Goal: Information Seeking & Learning: Learn about a topic

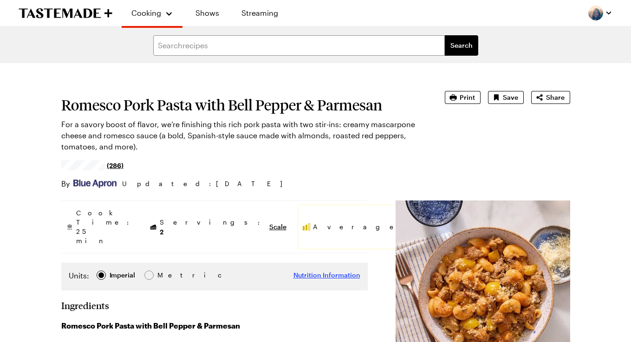
type textarea "x"
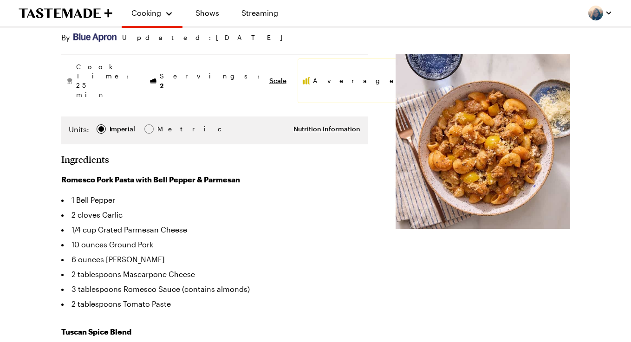
scroll to position [96, 0]
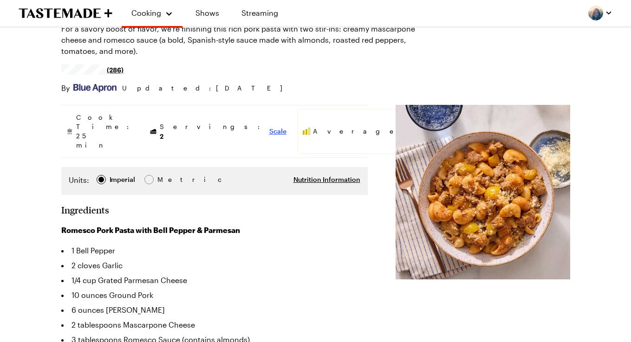
click at [270, 127] on span "Scale" at bounding box center [278, 131] width 17 height 9
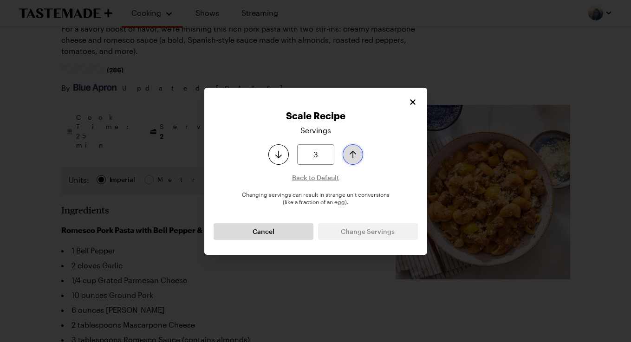
click at [354, 152] on icon "Increase serving size by one" at bounding box center [353, 154] width 11 height 11
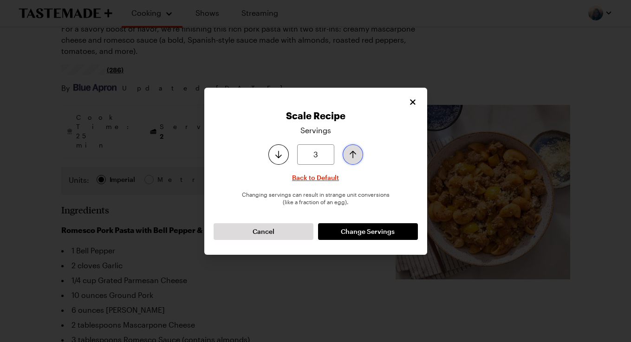
type input "4"
click at [354, 152] on icon "Increase serving size by one" at bounding box center [353, 154] width 11 height 11
click at [362, 230] on span "Change Servings" at bounding box center [368, 231] width 54 height 9
type textarea "x"
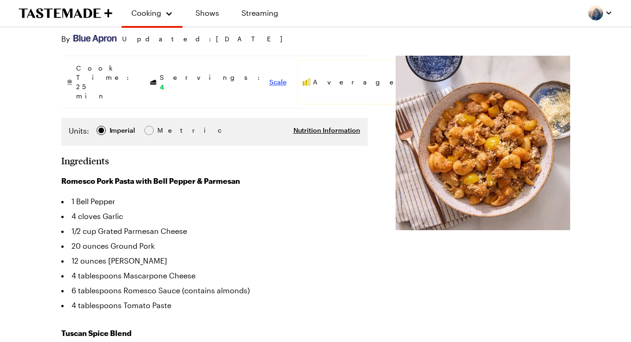
scroll to position [104, 0]
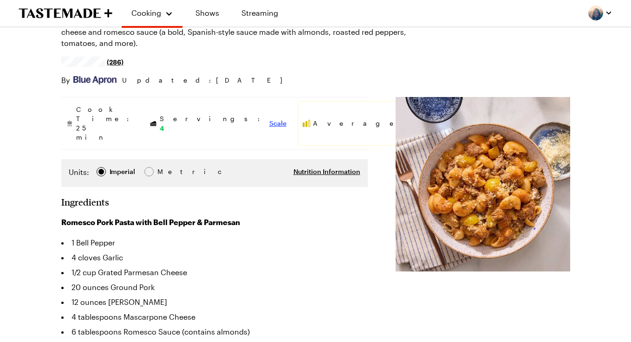
click at [270, 119] on span "Scale" at bounding box center [278, 123] width 17 height 9
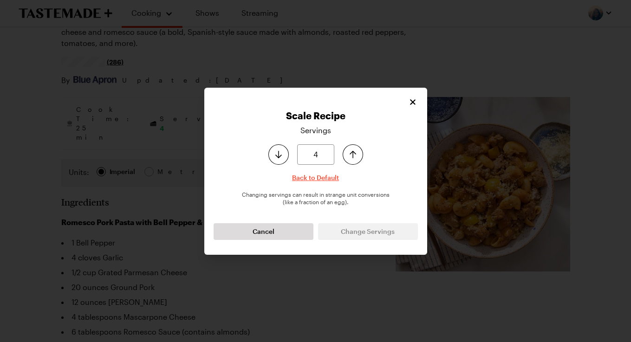
click at [308, 178] on span "Back to Default" at bounding box center [315, 177] width 47 height 9
type input "2"
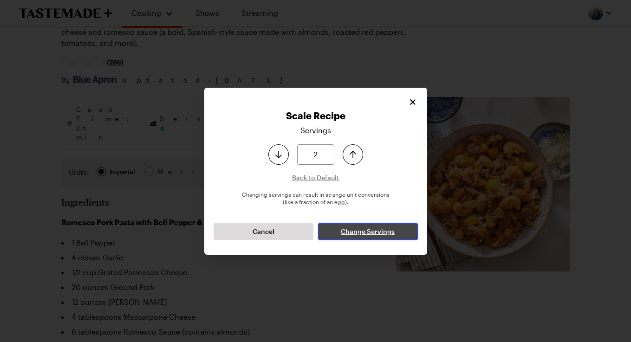
click at [359, 224] on button "Change Servings" at bounding box center [368, 232] width 100 height 17
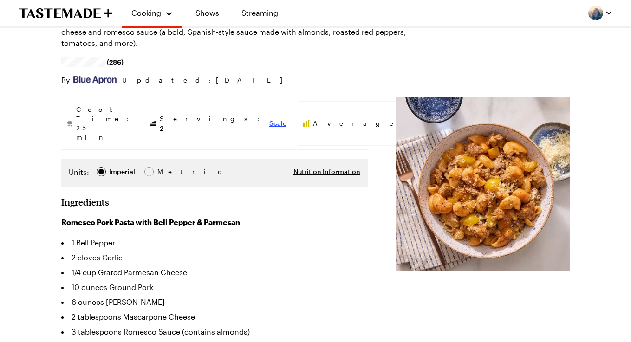
type textarea "x"
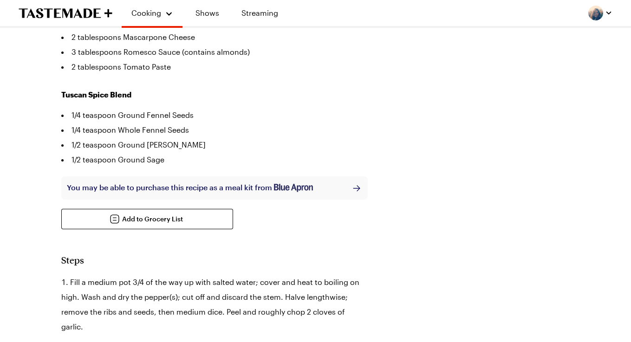
scroll to position [334, 0]
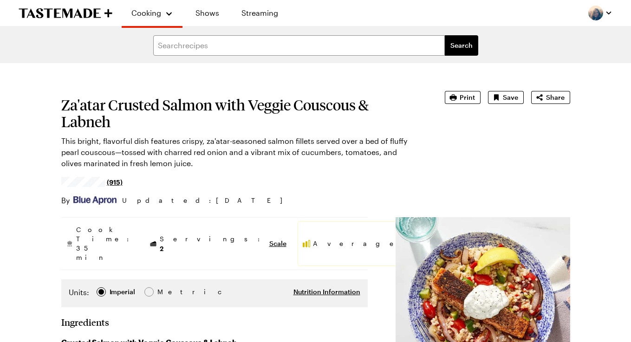
type textarea "x"
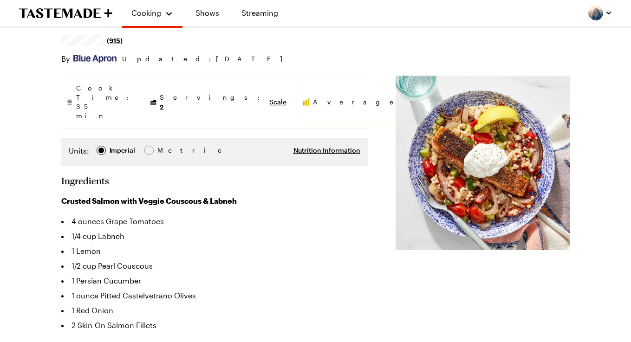
scroll to position [147, 0]
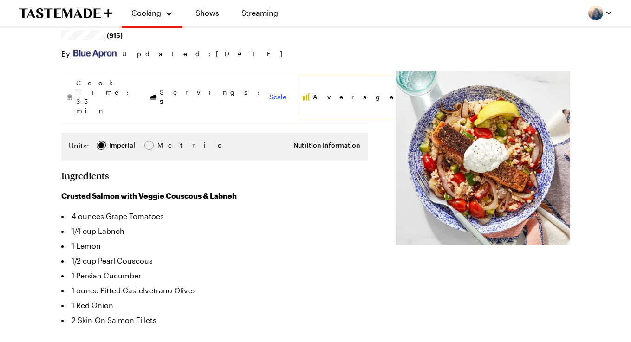
click at [270, 92] on span "Scale" at bounding box center [278, 96] width 17 height 9
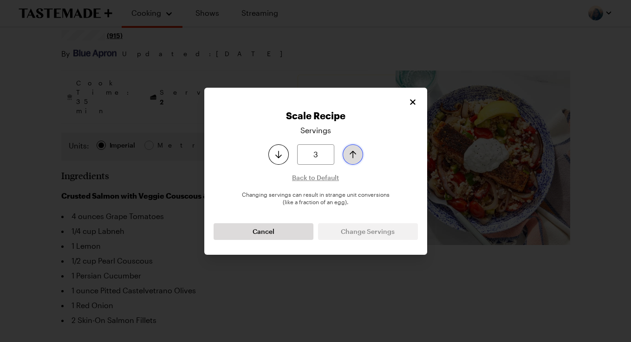
click at [355, 157] on icon "Increase serving size by one" at bounding box center [353, 154] width 11 height 11
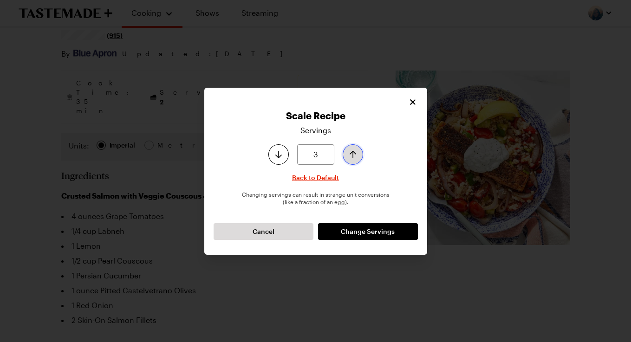
type input "4"
click at [355, 157] on icon "Increase serving size by one" at bounding box center [353, 154] width 11 height 11
click at [360, 230] on span "Change Servings" at bounding box center [368, 231] width 54 height 9
type textarea "x"
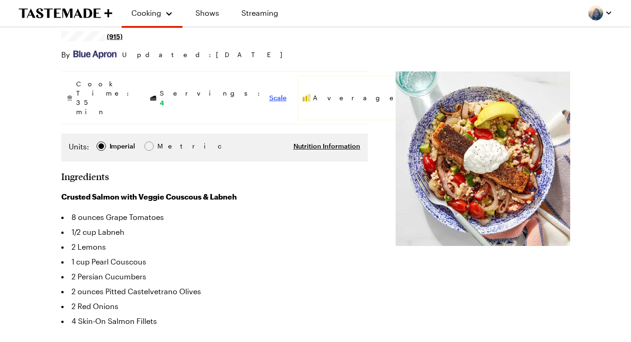
scroll to position [148, 0]
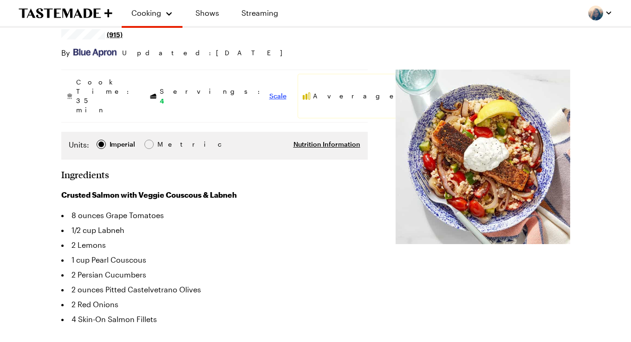
click at [270, 92] on span "Scale" at bounding box center [278, 96] width 17 height 9
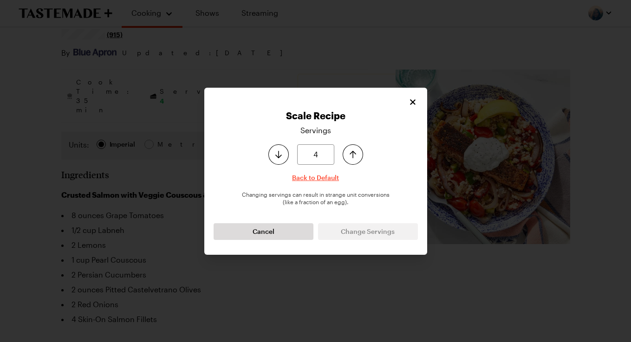
click at [323, 179] on span "Back to Default" at bounding box center [315, 177] width 47 height 9
type input "2"
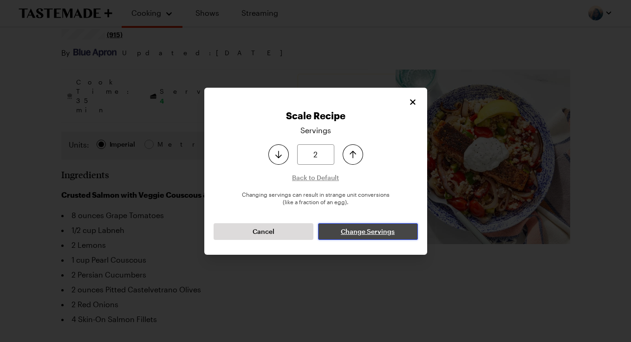
click at [369, 237] on button "Change Servings" at bounding box center [368, 232] width 100 height 17
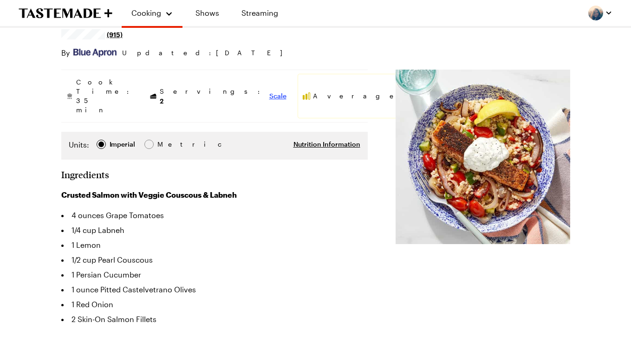
type textarea "x"
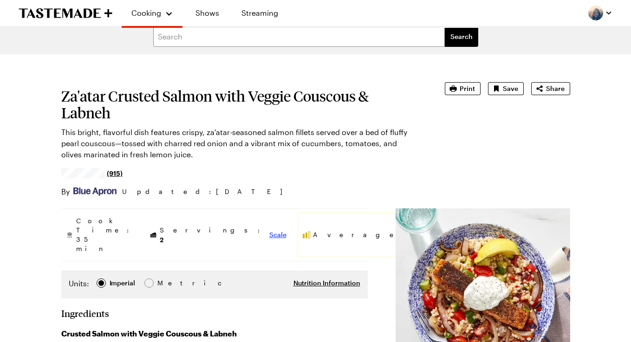
scroll to position [0, 0]
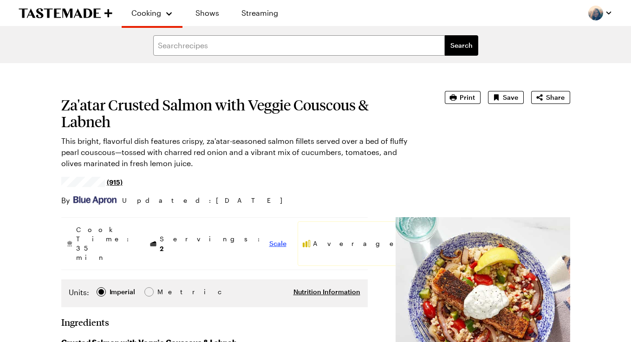
click at [270, 239] on span "Scale" at bounding box center [278, 243] width 17 height 9
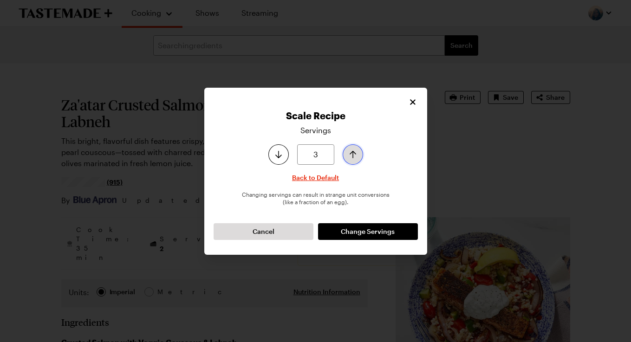
click at [350, 149] on icon "Increase serving size by one" at bounding box center [353, 154] width 11 height 11
type input "4"
click at [350, 149] on icon "Increase serving size by one" at bounding box center [353, 154] width 11 height 11
click at [355, 231] on span "Change Servings" at bounding box center [368, 231] width 54 height 9
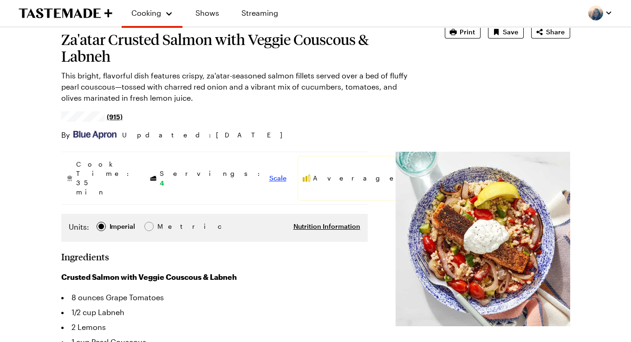
scroll to position [70, 0]
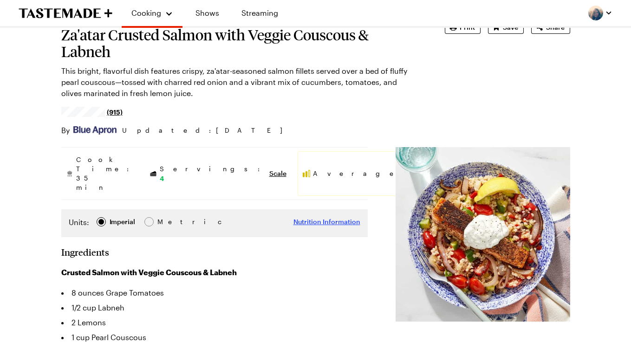
click at [294, 217] on span "Nutrition Information" at bounding box center [327, 221] width 67 height 9
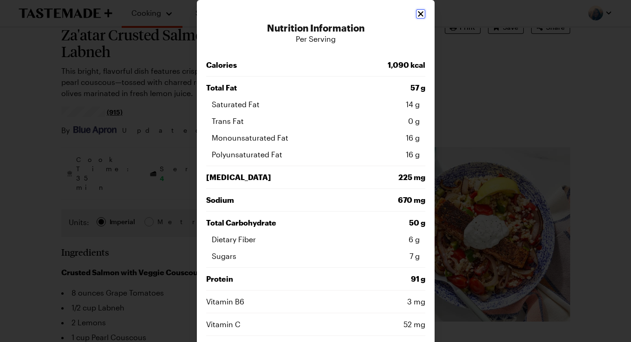
click at [421, 15] on icon "Close" at bounding box center [421, 14] width 6 height 6
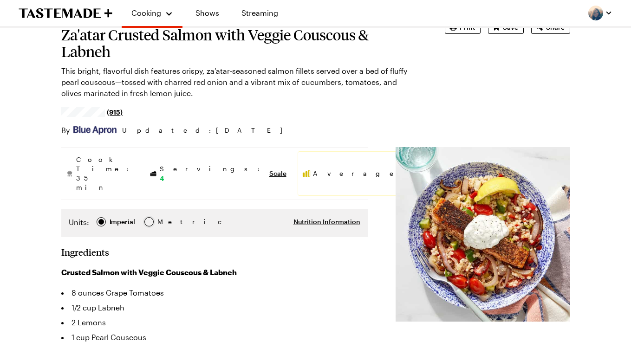
click at [148, 219] on div at bounding box center [149, 222] width 6 height 6
type textarea "x"
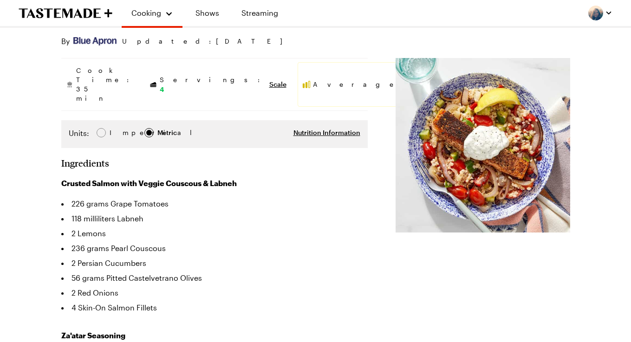
scroll to position [0, 0]
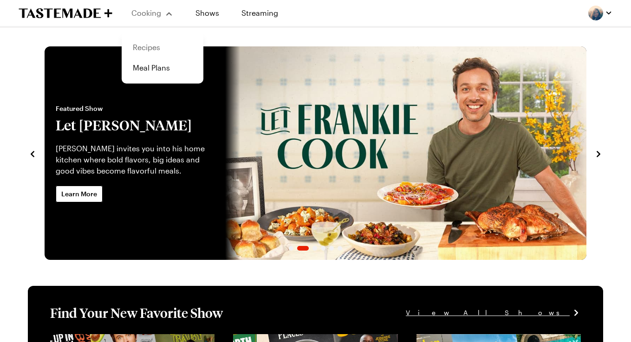
click at [145, 47] on link "Recipes" at bounding box center [162, 47] width 71 height 20
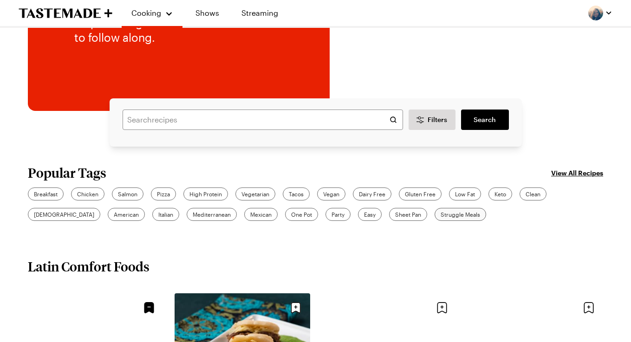
scroll to position [147, 0]
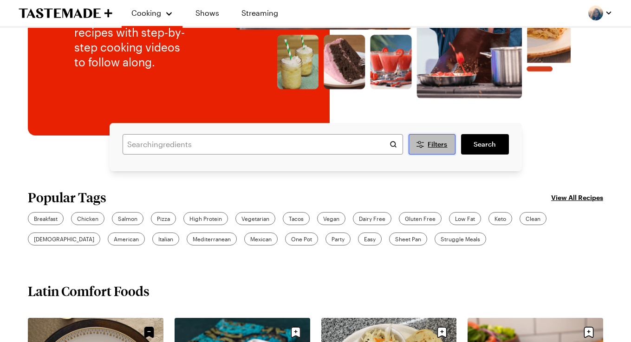
click at [431, 148] on span "Filters" at bounding box center [438, 144] width 20 height 9
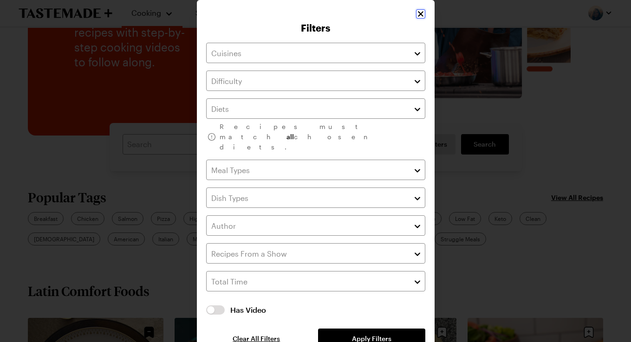
click at [422, 16] on icon "Close" at bounding box center [421, 14] width 6 height 6
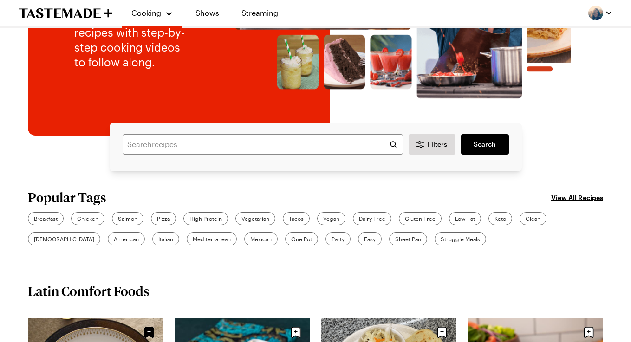
click at [584, 198] on link "View All Recipes" at bounding box center [578, 197] width 52 height 10
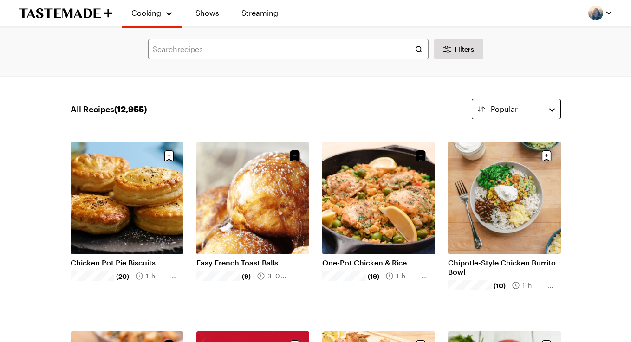
click at [518, 106] on div "Popular" at bounding box center [516, 109] width 51 height 11
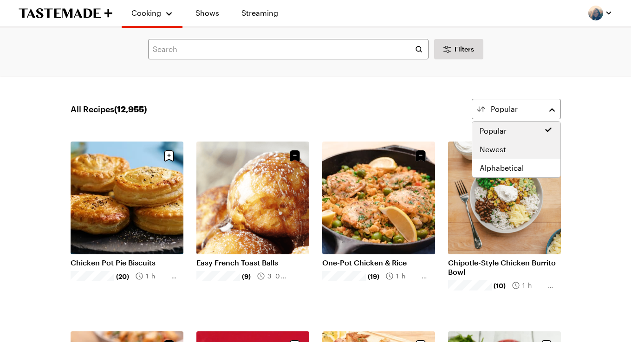
click at [500, 148] on span "Newest" at bounding box center [493, 149] width 26 height 11
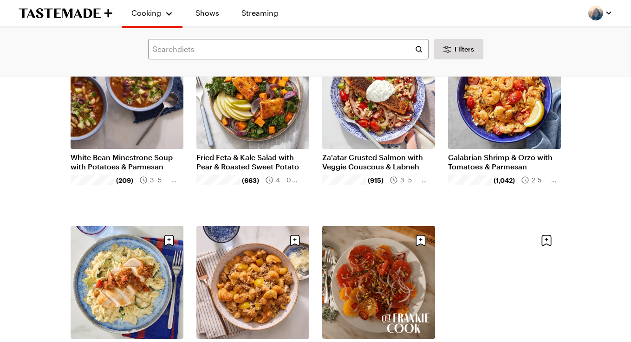
scroll to position [49, 0]
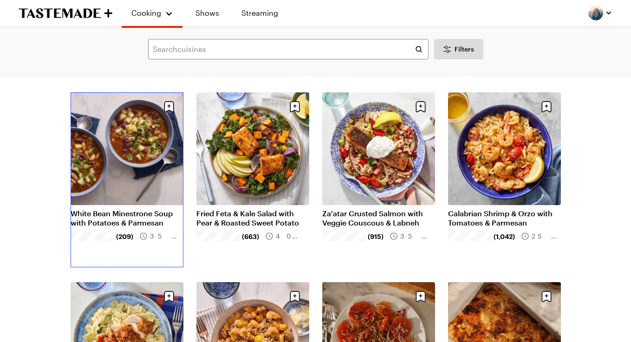
click at [136, 209] on link "White Bean Minestrone Soup with Potatoes & Parmesan" at bounding box center [127, 218] width 113 height 19
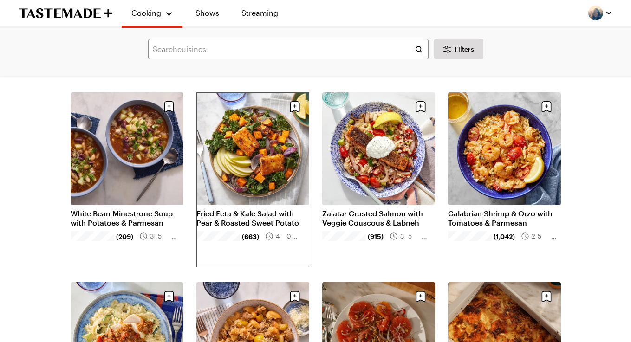
click at [251, 209] on link "Fried Feta & Kale Salad with Pear & Roasted Sweet Potato" at bounding box center [253, 218] width 113 height 19
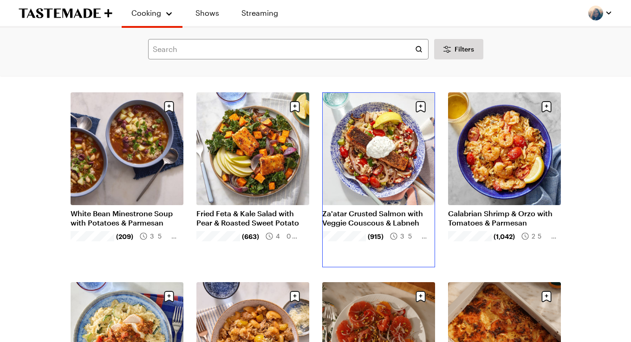
click at [362, 209] on link "Za'atar Crusted Salmon with Veggie Couscous & Labneh" at bounding box center [378, 218] width 113 height 19
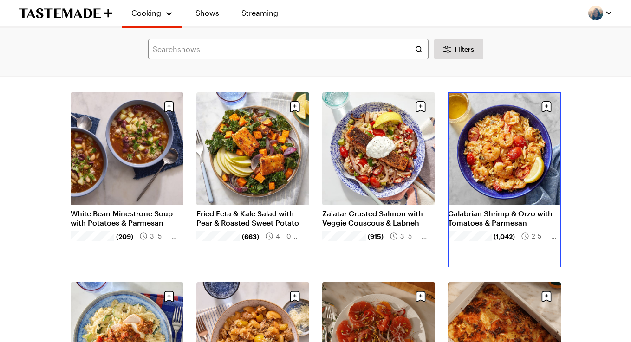
click at [513, 209] on link "Calabrian Shrimp & Orzo with Tomatoes & Parmesan" at bounding box center [504, 218] width 113 height 19
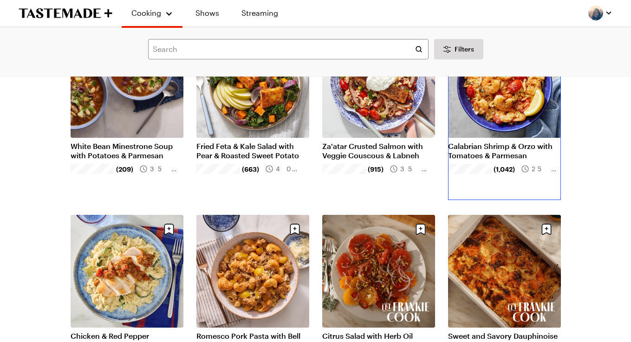
scroll to position [133, 0]
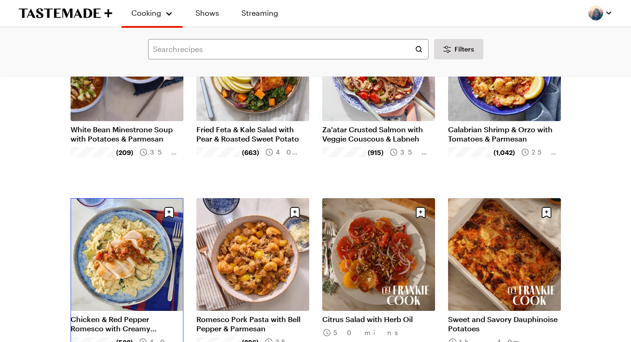
click at [124, 315] on link "Chicken & Red Pepper Romesco with Creamy Parmesan Orzo & Zucchini" at bounding box center [127, 324] width 113 height 19
click at [264, 315] on link "Romesco Pork Pasta with Bell Pepper & Parmesan" at bounding box center [253, 324] width 113 height 19
click at [371, 315] on link "Citrus Salad with Herb Oil" at bounding box center [378, 319] width 113 height 9
click at [487, 315] on link "Sweet and Savory Dauphinoise Potatoes" at bounding box center [504, 324] width 113 height 19
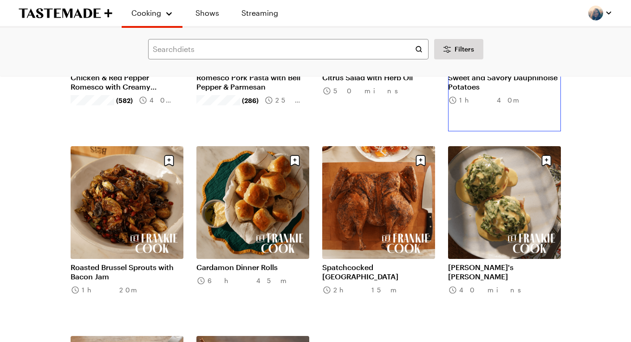
scroll to position [392, 0]
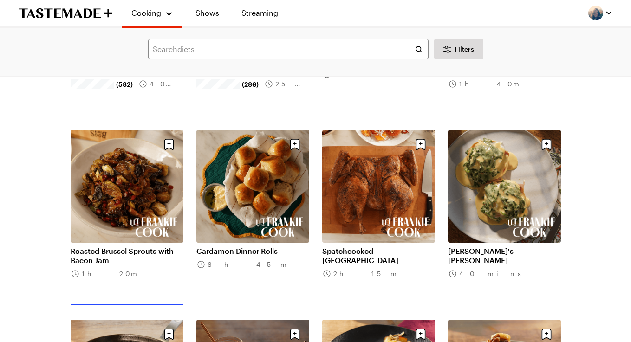
click at [128, 247] on link "Roasted Brussel Sprouts with Bacon Jam" at bounding box center [127, 256] width 113 height 19
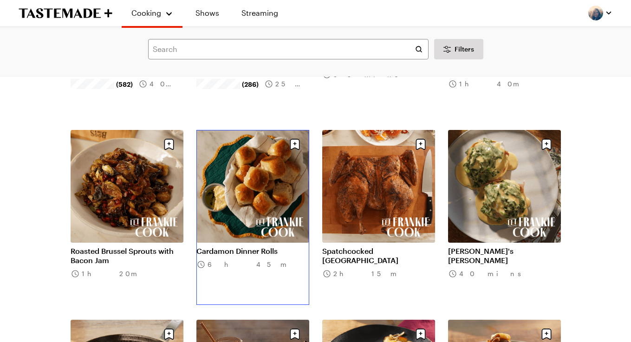
click at [273, 247] on link "Cardamon Dinner Rolls" at bounding box center [253, 251] width 113 height 9
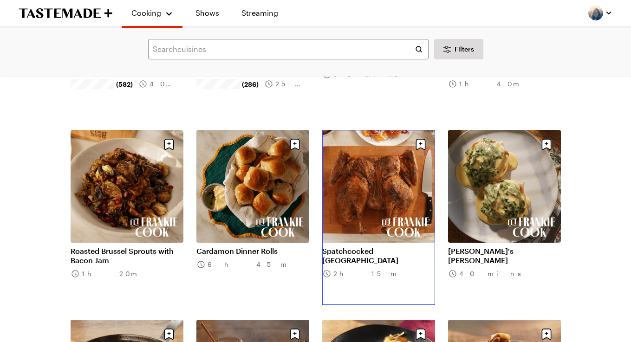
click at [347, 247] on link "Spatchcocked Turkey" at bounding box center [378, 256] width 113 height 19
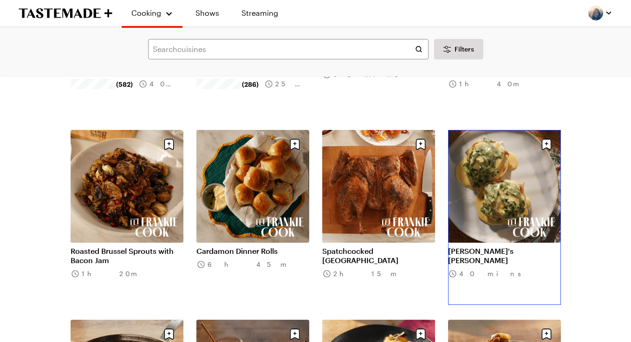
click at [487, 247] on link "Frankie's Benny" at bounding box center [504, 256] width 113 height 19
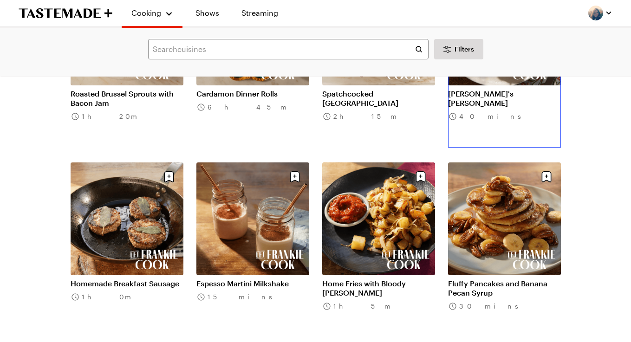
scroll to position [569, 0]
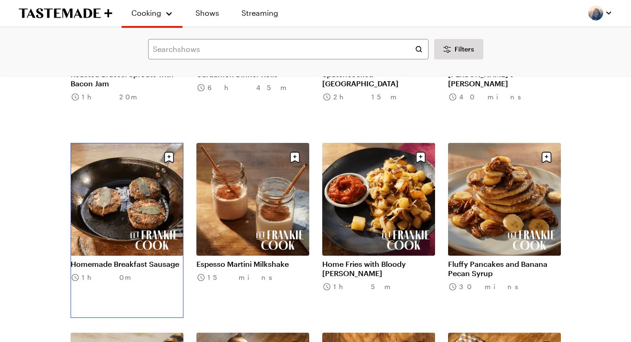
click at [138, 260] on link "Homemade Breakfast Sausage" at bounding box center [127, 264] width 113 height 9
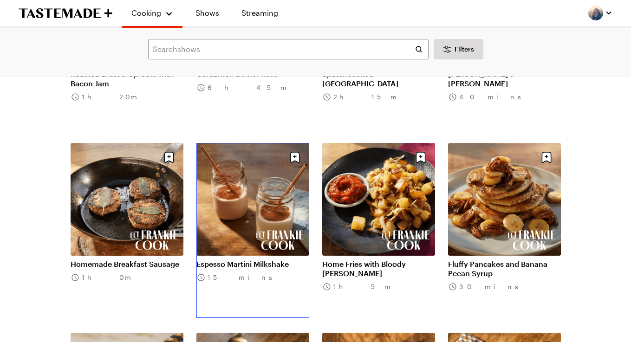
click at [270, 260] on link "Espesso Martini Milkshake" at bounding box center [253, 264] width 113 height 9
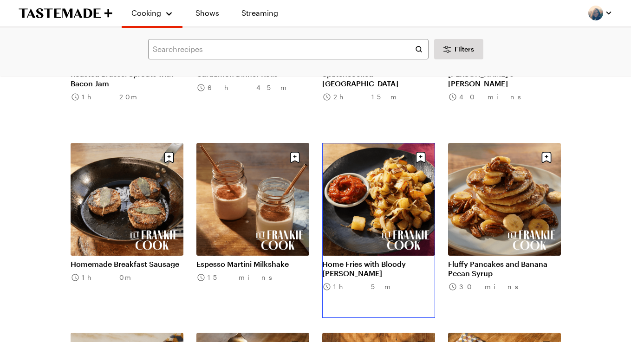
click at [368, 260] on link "Home Fries with Bloody Mary Ketchup" at bounding box center [378, 269] width 113 height 19
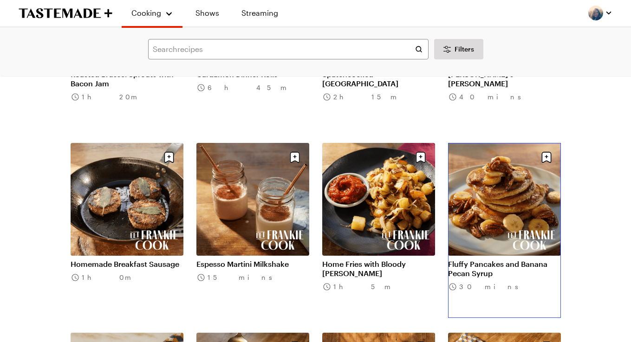
click at [487, 260] on link "Fluffy Pancakes and Banana Pecan Syrup" at bounding box center [504, 269] width 113 height 19
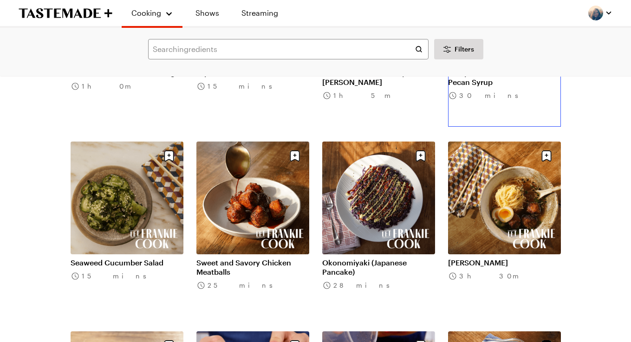
scroll to position [763, 0]
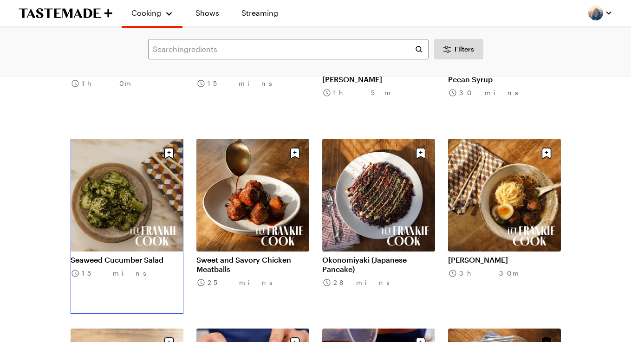
click at [150, 256] on link "Seaweed Cucumber Salad" at bounding box center [127, 260] width 113 height 9
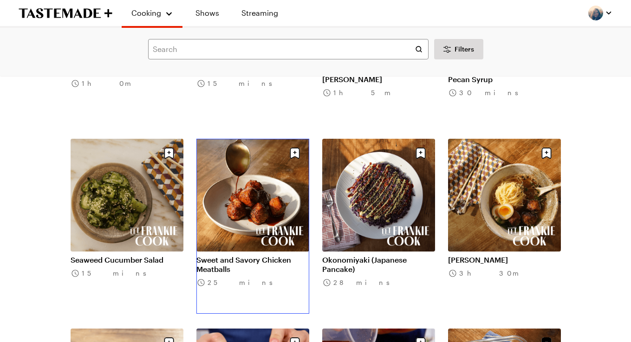
click at [248, 256] on link "Sweet and Savory Chicken Meatballs" at bounding box center [253, 265] width 113 height 19
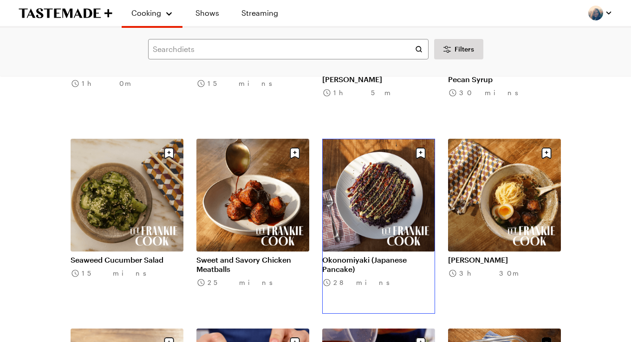
click at [361, 256] on link "Okonomiyaki (Japanese Pancake)" at bounding box center [378, 265] width 113 height 19
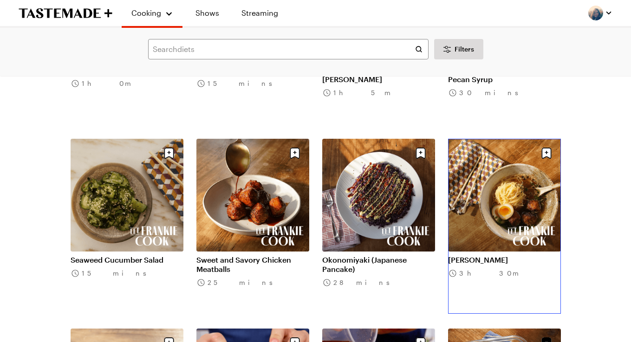
click at [477, 256] on link "Shoyu Ramen" at bounding box center [504, 260] width 113 height 9
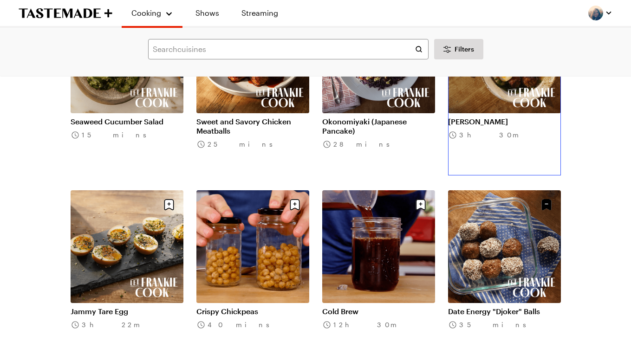
scroll to position [902, 0]
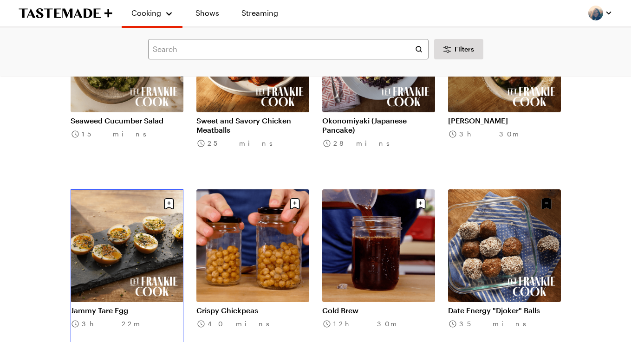
click at [122, 306] on link "Jammy Tare Egg" at bounding box center [127, 310] width 113 height 9
click at [265, 306] on link "Crispy Chickpeas" at bounding box center [253, 310] width 113 height 9
click at [361, 306] on link "Cold Brew" at bounding box center [378, 310] width 113 height 9
click at [474, 306] on link "Date Energy "Djoker" Balls" at bounding box center [504, 310] width 113 height 9
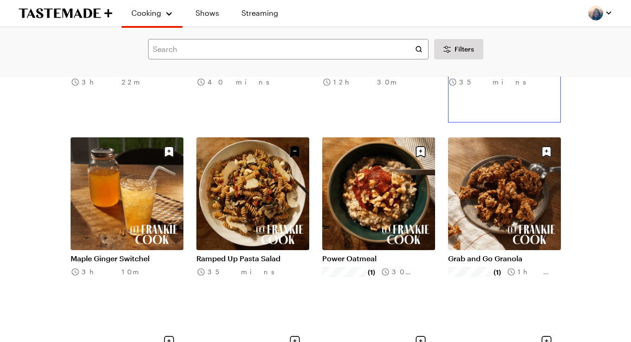
scroll to position [1149, 0]
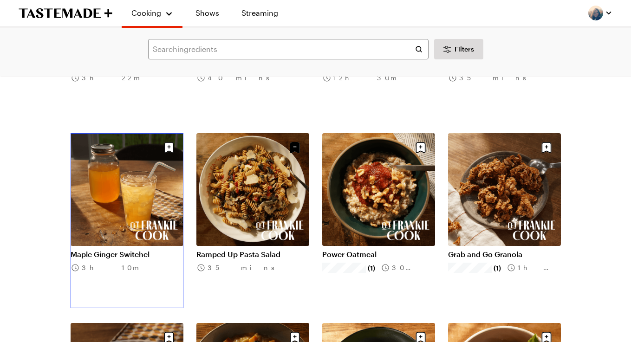
click at [115, 250] on link "Maple Ginger Switchel" at bounding box center [127, 254] width 113 height 9
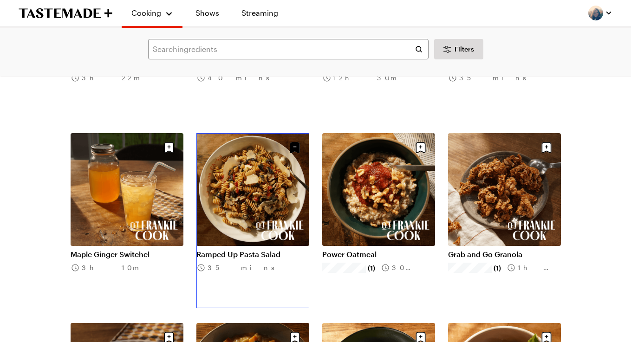
click at [243, 250] on link "Ramped Up Pasta Salad" at bounding box center [253, 254] width 113 height 9
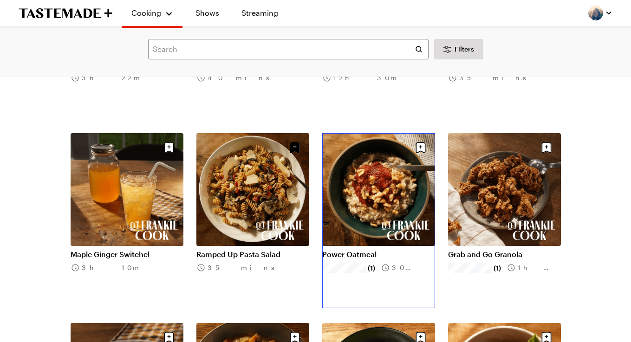
click at [374, 250] on link "Power Oatmeal" at bounding box center [378, 254] width 113 height 9
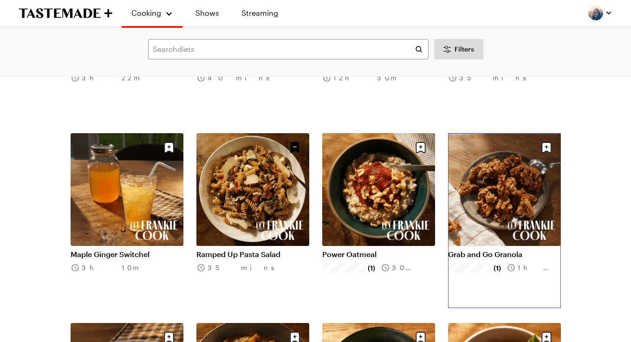
click at [480, 250] on link "Grab and Go Granola" at bounding box center [504, 254] width 113 height 9
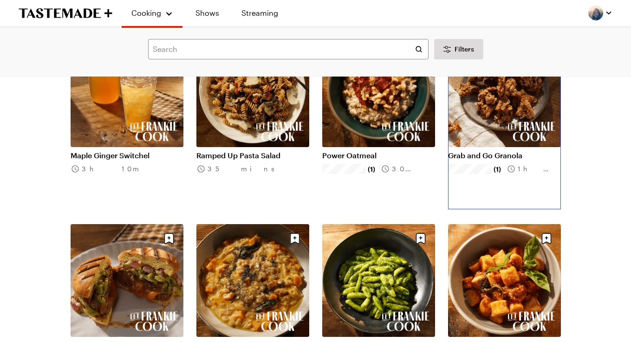
scroll to position [1269, 0]
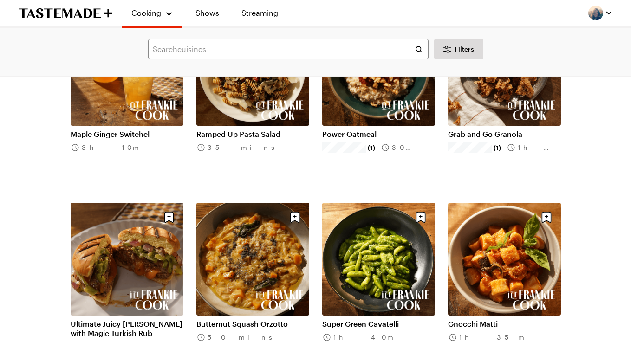
click at [133, 320] on link "Ultimate Juicy Lucy Burger with Magic Turkish Rub" at bounding box center [127, 329] width 113 height 19
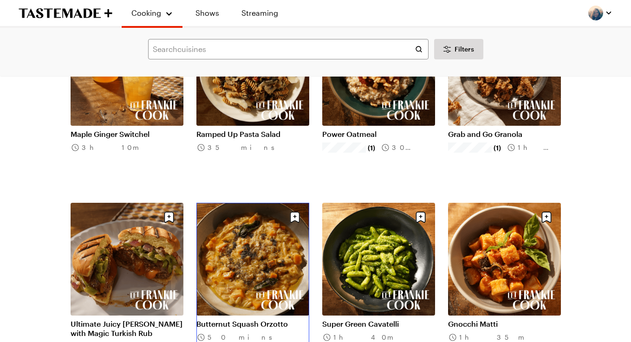
click at [247, 320] on link "Butternut Squash Orzotto" at bounding box center [253, 324] width 113 height 9
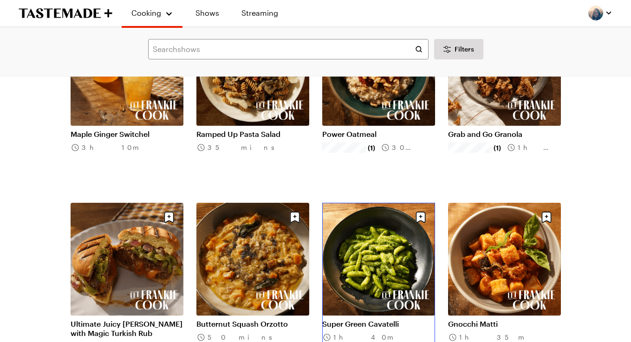
click at [395, 320] on link "Super Green Cavatelli" at bounding box center [378, 324] width 113 height 9
click at [497, 320] on link "Gnocchi Matti" at bounding box center [504, 324] width 113 height 9
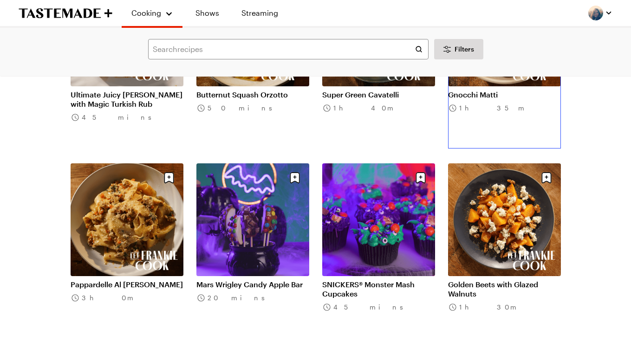
scroll to position [1501, 0]
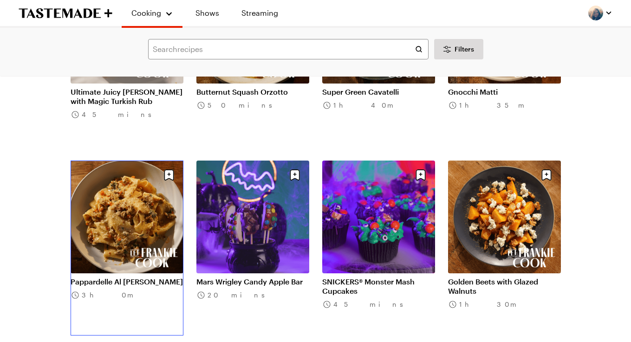
click at [128, 277] on link "Pappardelle Al Ragu Bianco" at bounding box center [127, 281] width 113 height 9
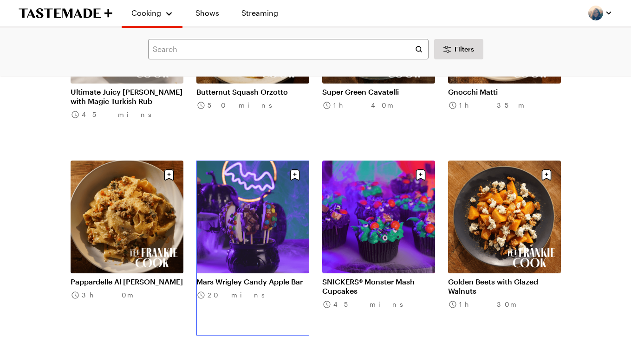
click at [238, 277] on link "Mars Wrigley Candy Apple Bar" at bounding box center [253, 281] width 113 height 9
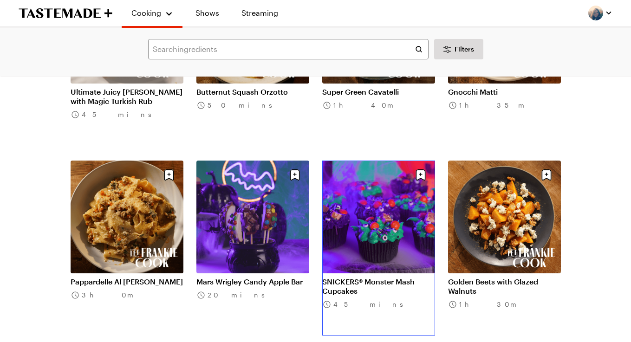
click at [358, 277] on link "SNICKERS® Monster Mash Cupcakes" at bounding box center [378, 286] width 113 height 19
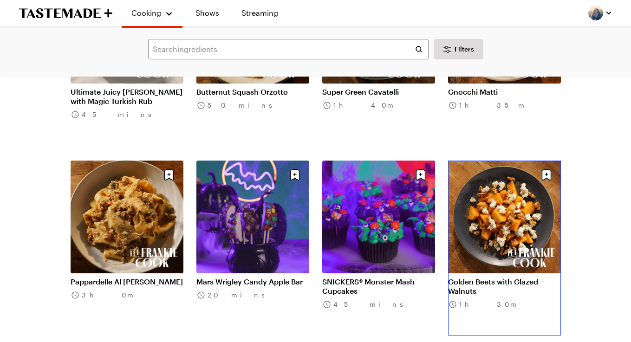
click at [478, 277] on link "Golden Beets with Glazed Walnuts" at bounding box center [504, 286] width 113 height 19
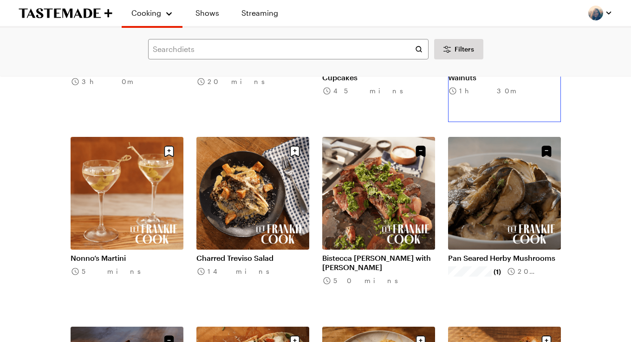
scroll to position [1719, 0]
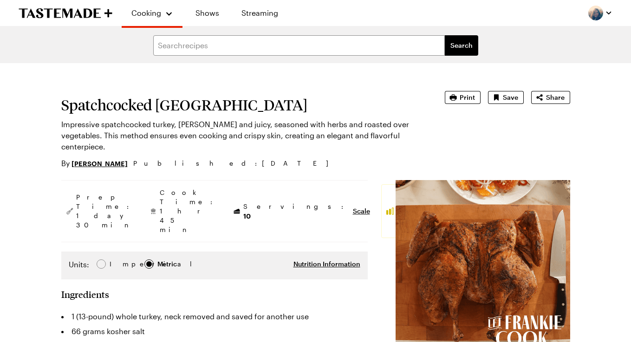
type textarea "x"
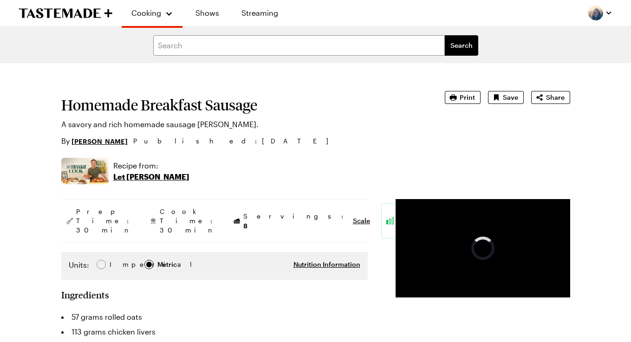
type textarea "x"
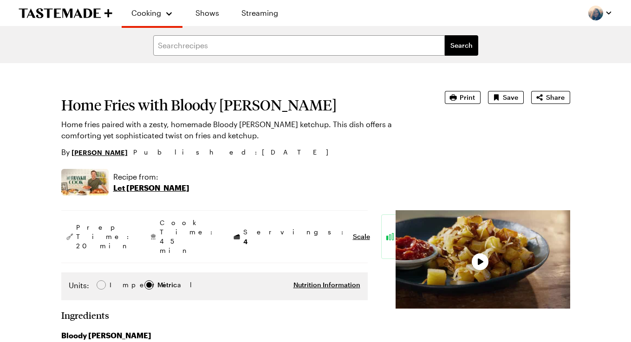
type textarea "x"
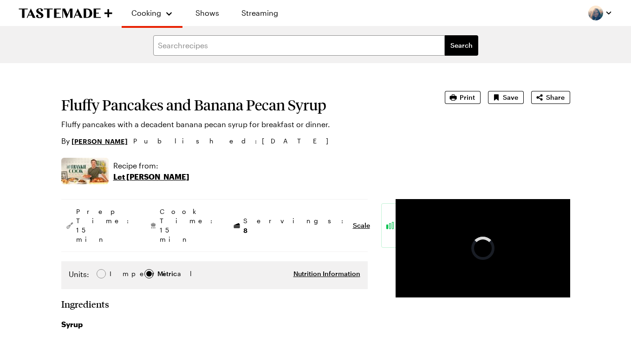
type textarea "x"
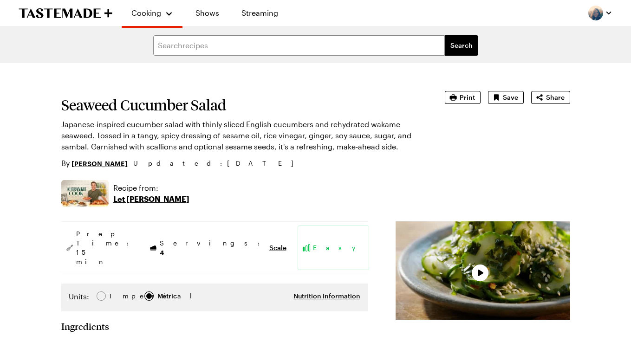
type textarea "x"
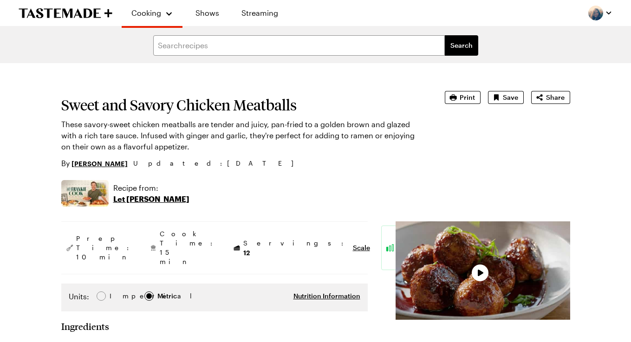
type textarea "x"
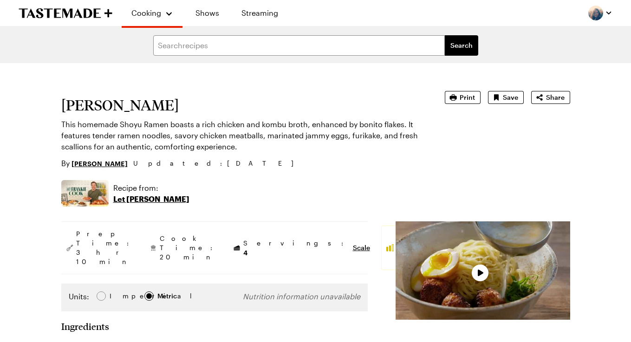
type textarea "x"
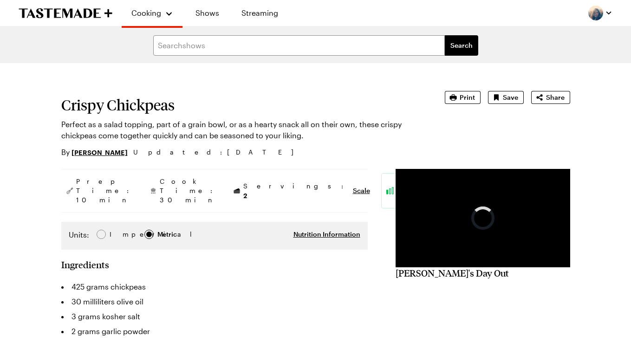
type textarea "x"
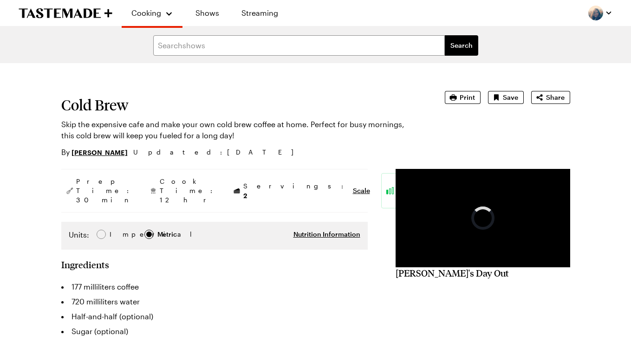
type textarea "x"
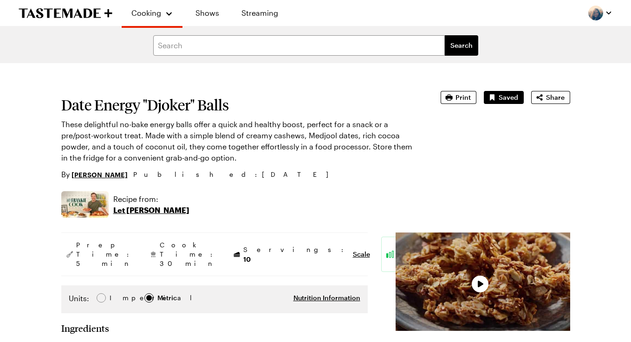
type textarea "x"
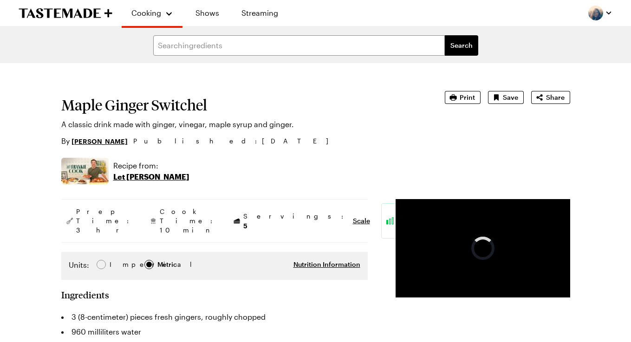
type textarea "x"
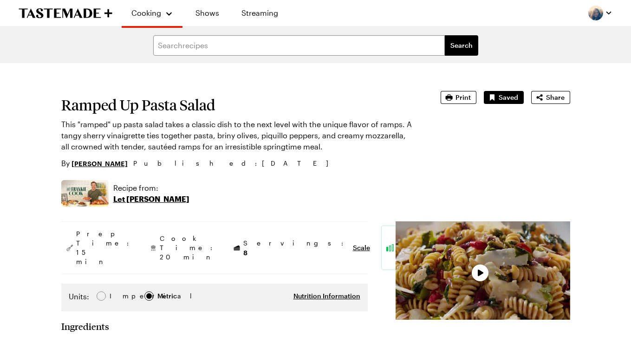
type textarea "x"
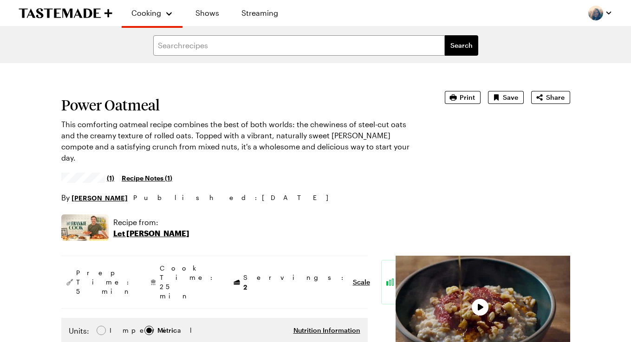
type textarea "x"
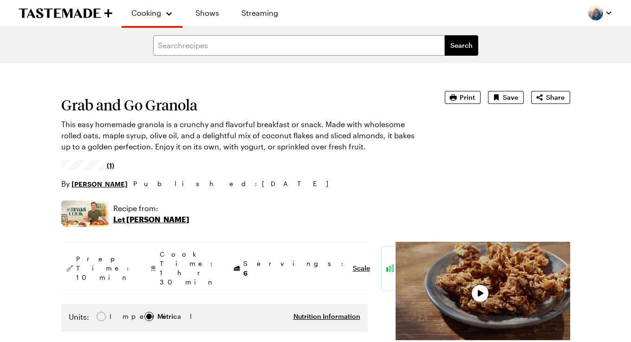
type textarea "x"
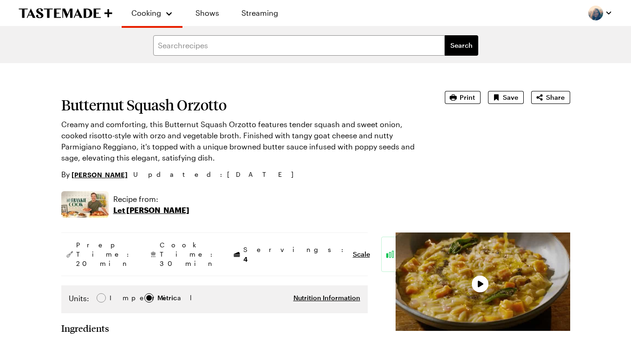
type textarea "x"
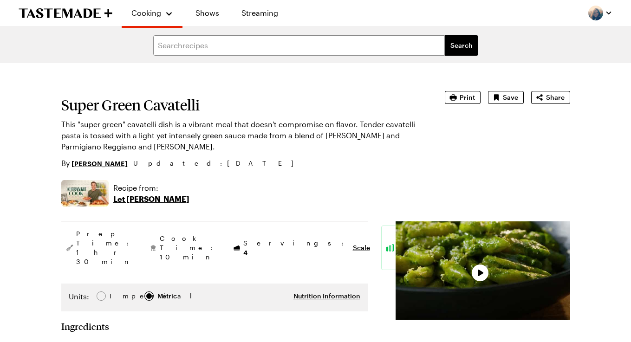
type textarea "x"
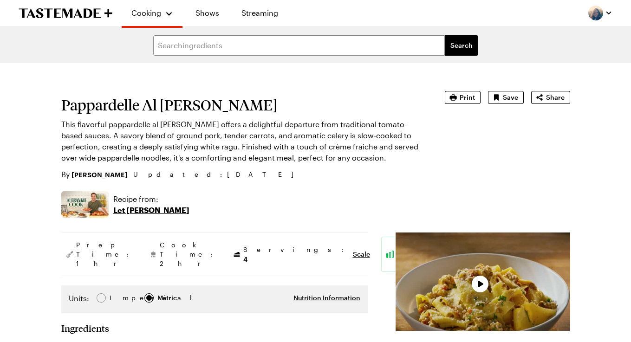
type textarea "x"
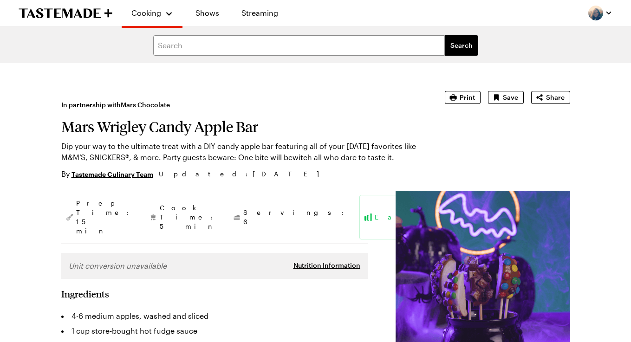
type textarea "x"
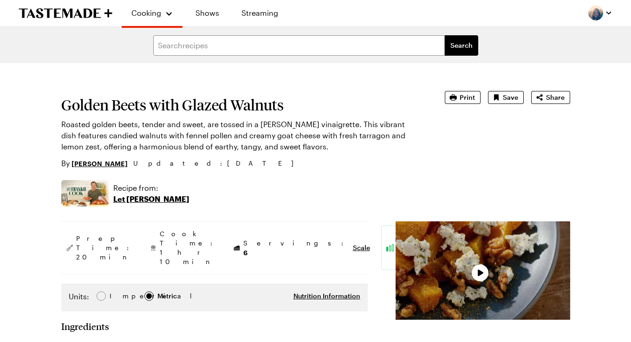
type textarea "x"
